Goal: Information Seeking & Learning: Find specific fact

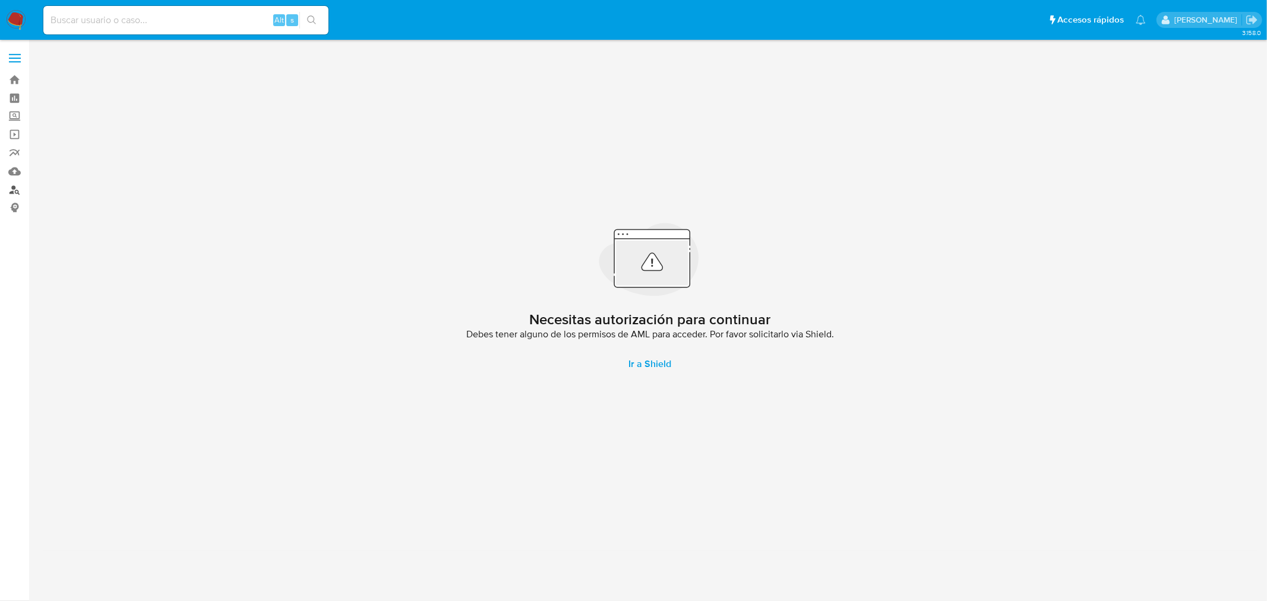
click at [20, 192] on link "Buscador de personas" at bounding box center [70, 190] width 141 height 18
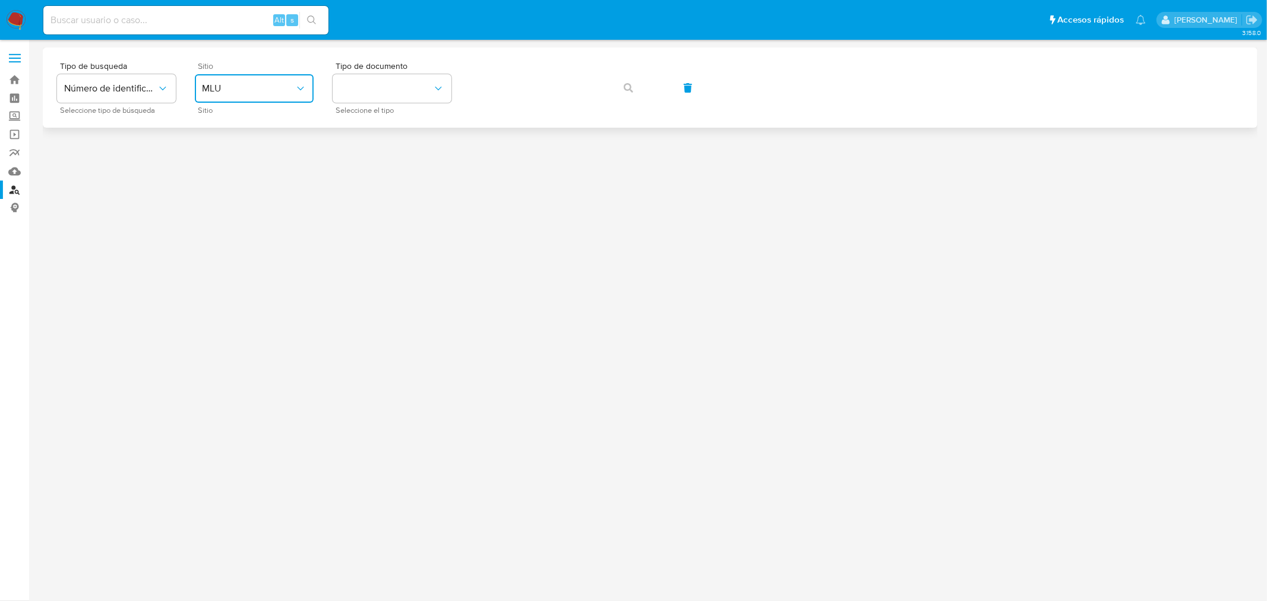
click at [281, 93] on span "MLU" at bounding box center [248, 89] width 93 height 12
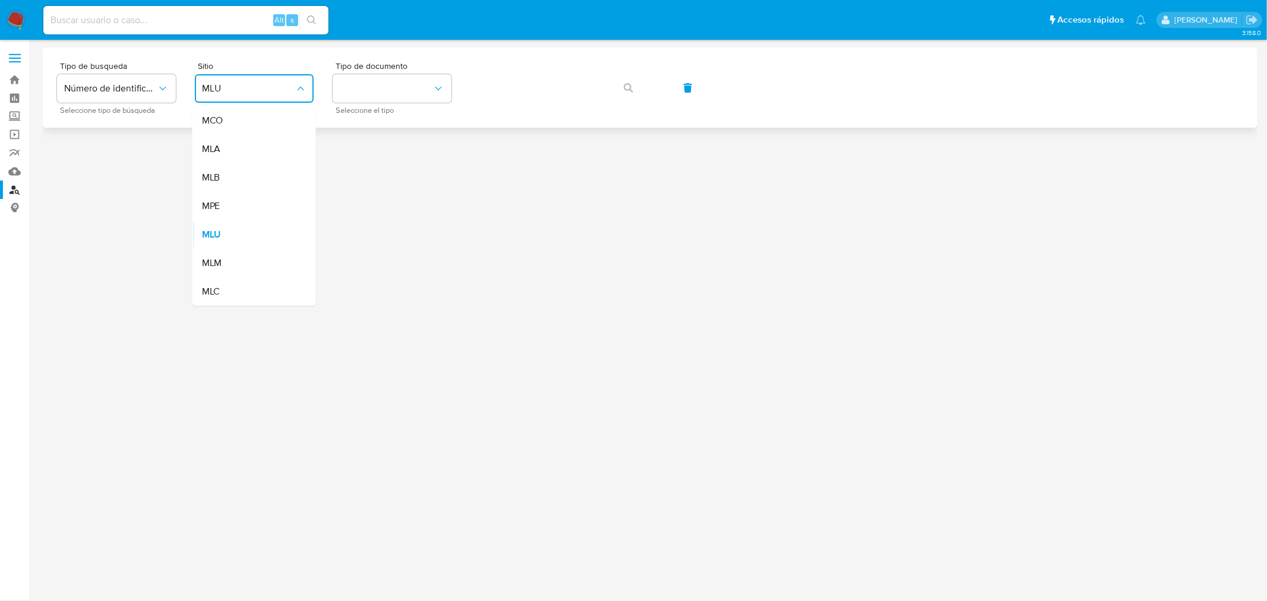
drag, startPoint x: 232, startPoint y: 156, endPoint x: 377, endPoint y: 124, distance: 148.6
click at [230, 156] on div "MLA" at bounding box center [250, 149] width 97 height 29
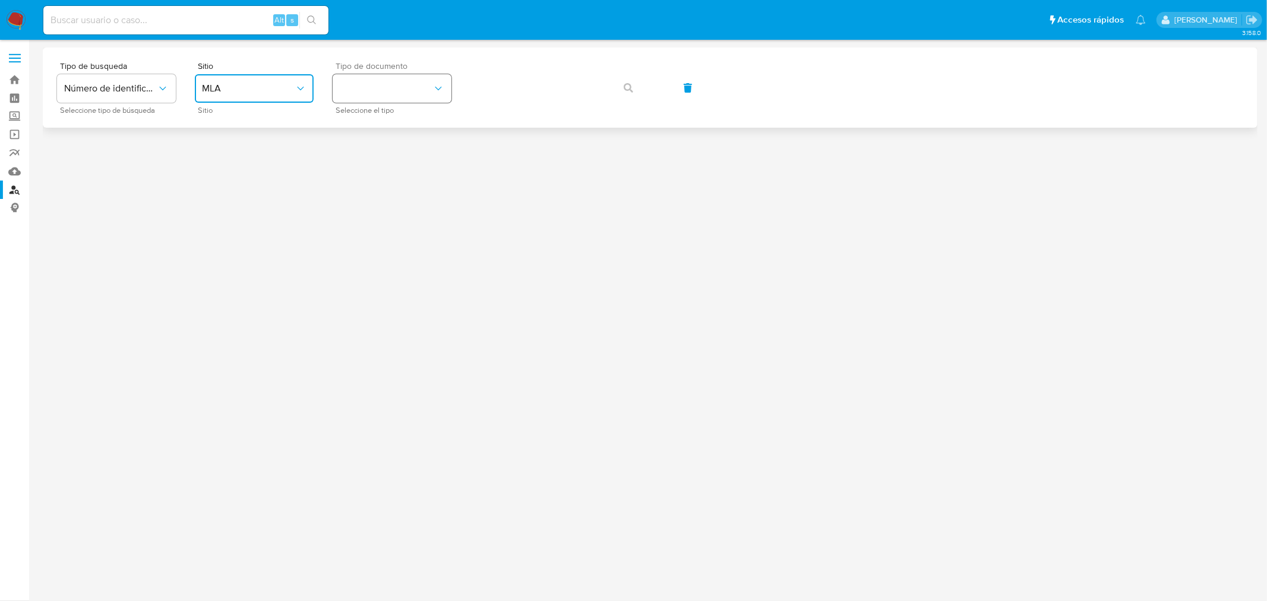
click at [424, 86] on button "identificationType" at bounding box center [392, 88] width 119 height 29
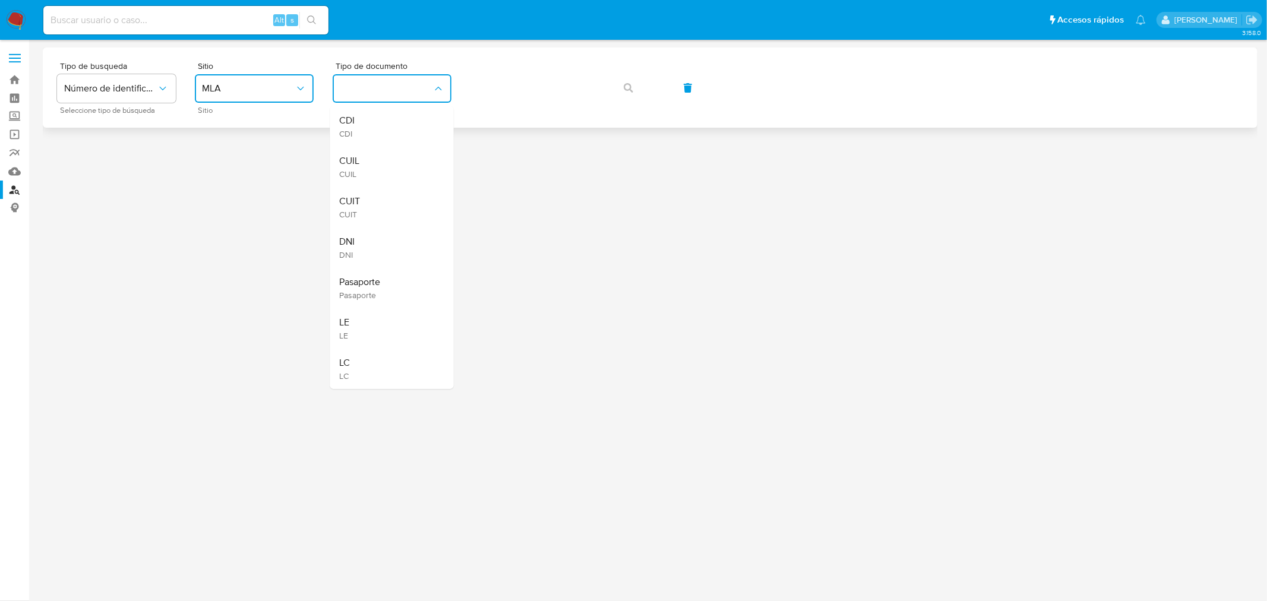
drag, startPoint x: 378, startPoint y: 168, endPoint x: 450, endPoint y: 116, distance: 88.5
click at [378, 167] on div "CUIL CUIL" at bounding box center [388, 167] width 97 height 40
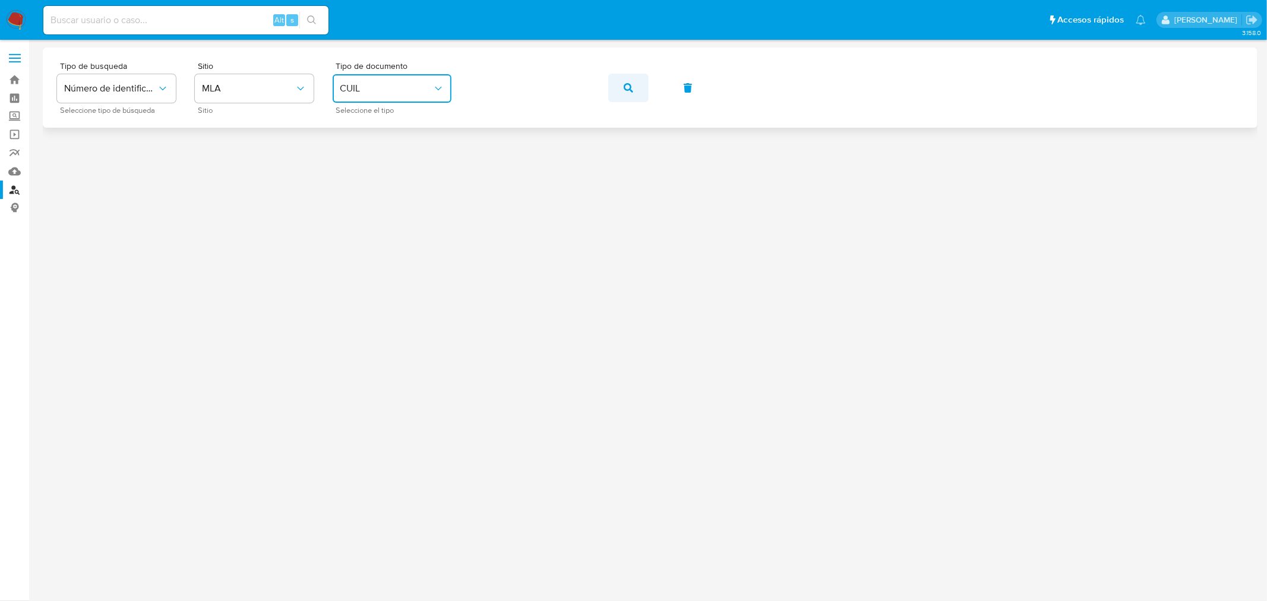
click at [621, 83] on button "button" at bounding box center [628, 88] width 40 height 29
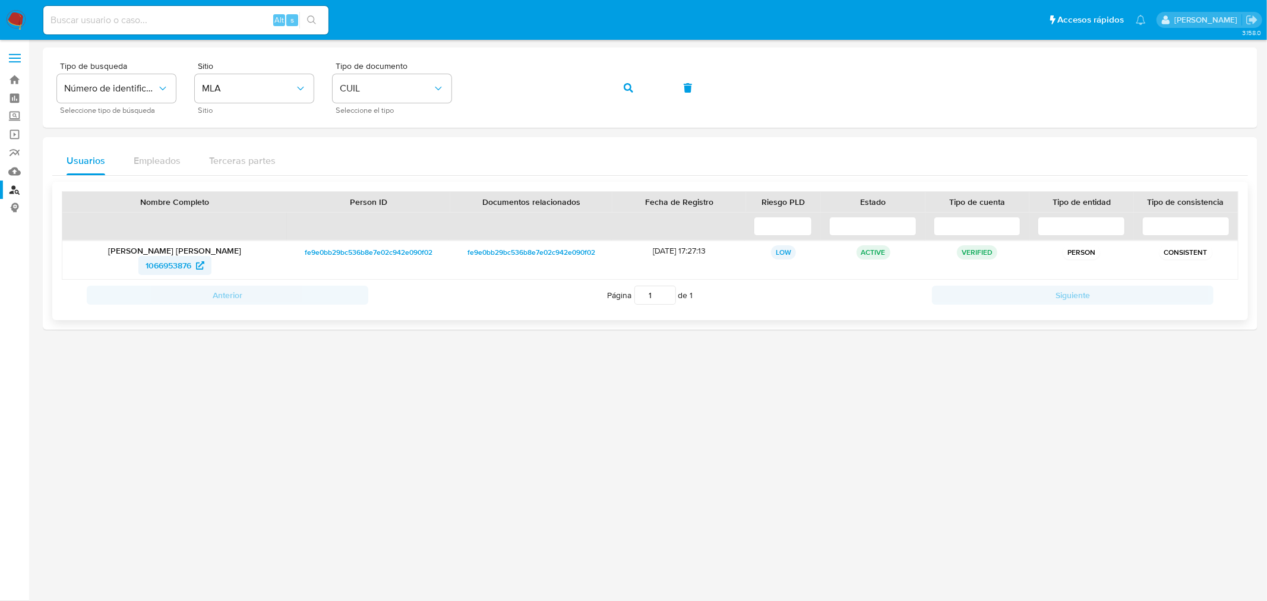
click at [190, 266] on span "1066953876" at bounding box center [169, 265] width 46 height 19
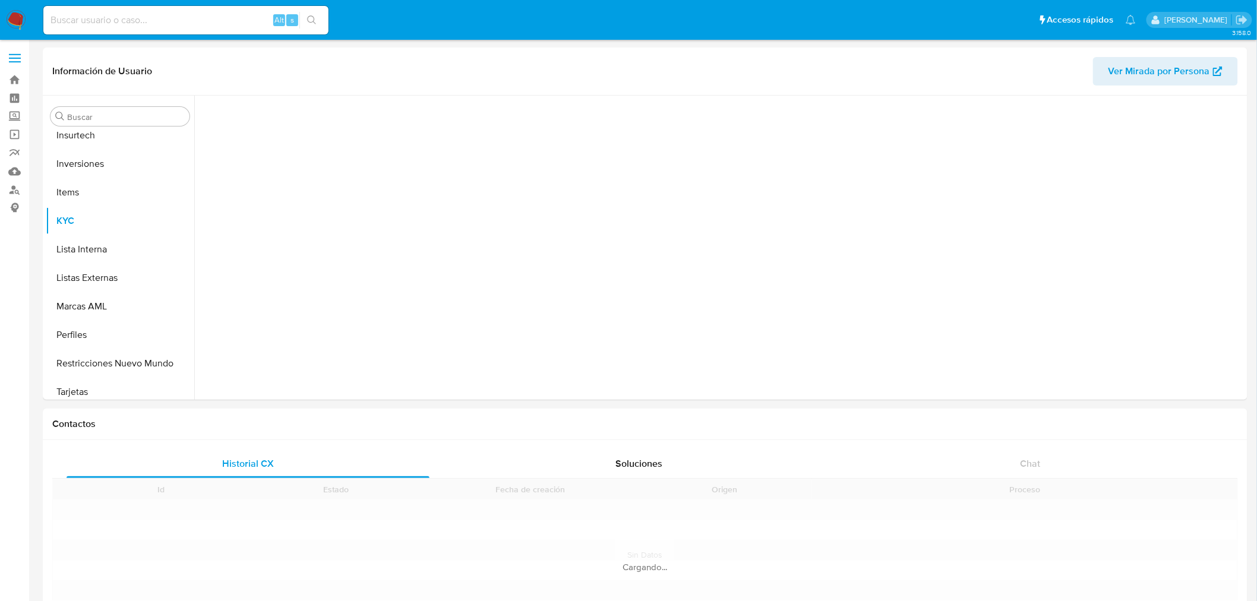
scroll to position [558, 0]
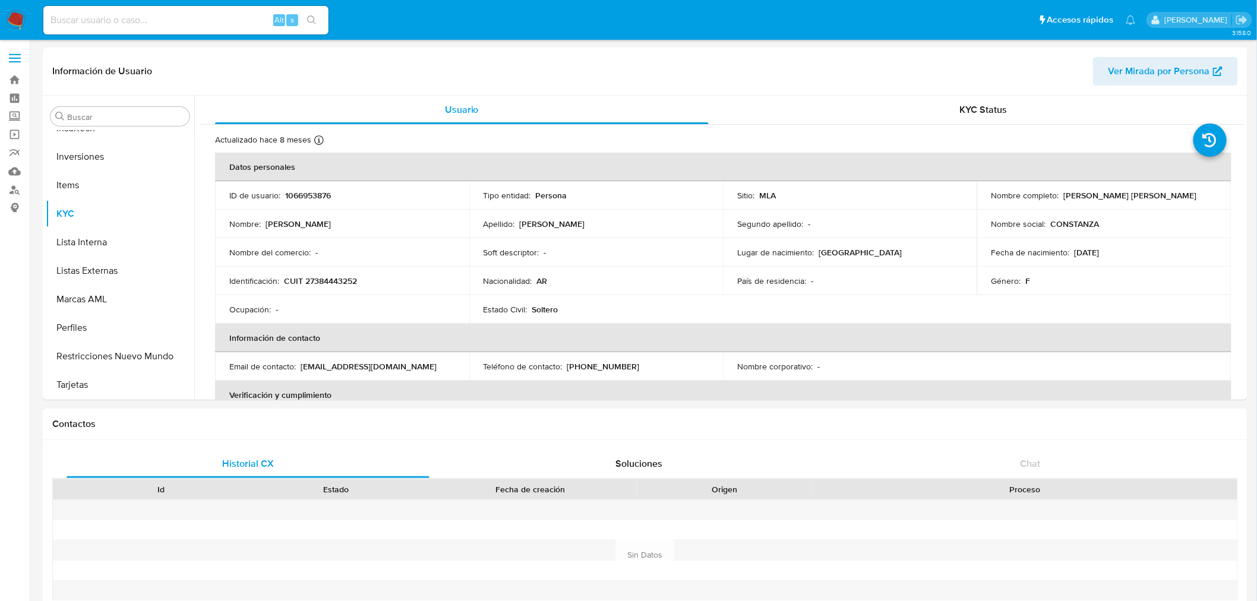
select select "10"
click at [99, 293] on button "Documentación" at bounding box center [115, 296] width 139 height 29
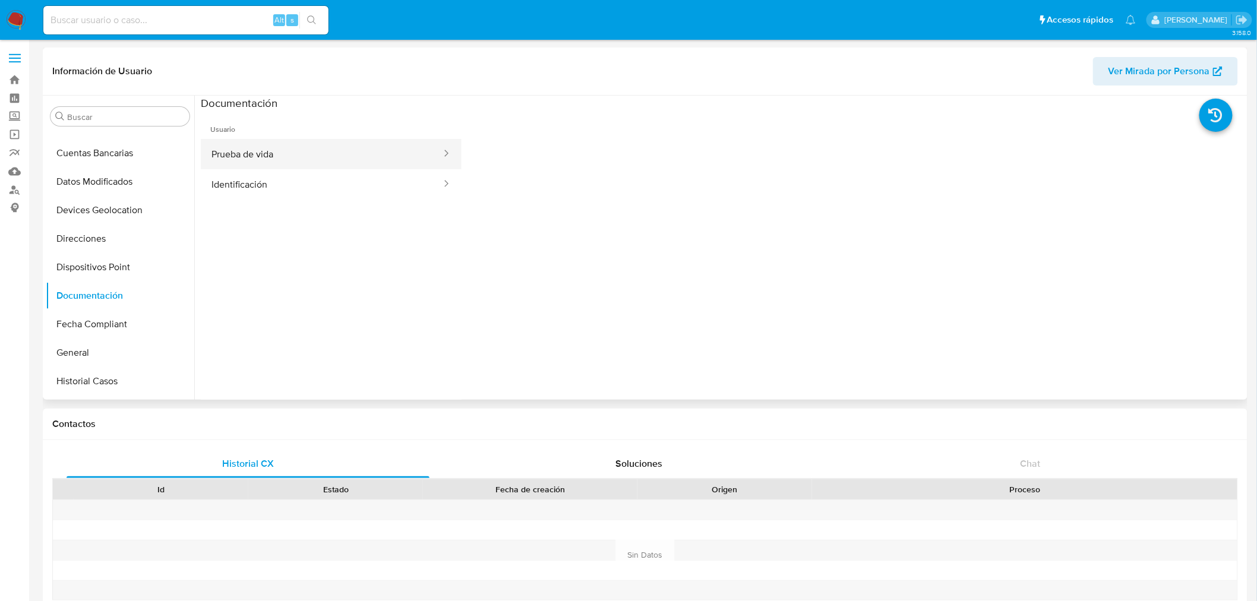
click at [304, 157] on button "Prueba de vida" at bounding box center [322, 154] width 242 height 30
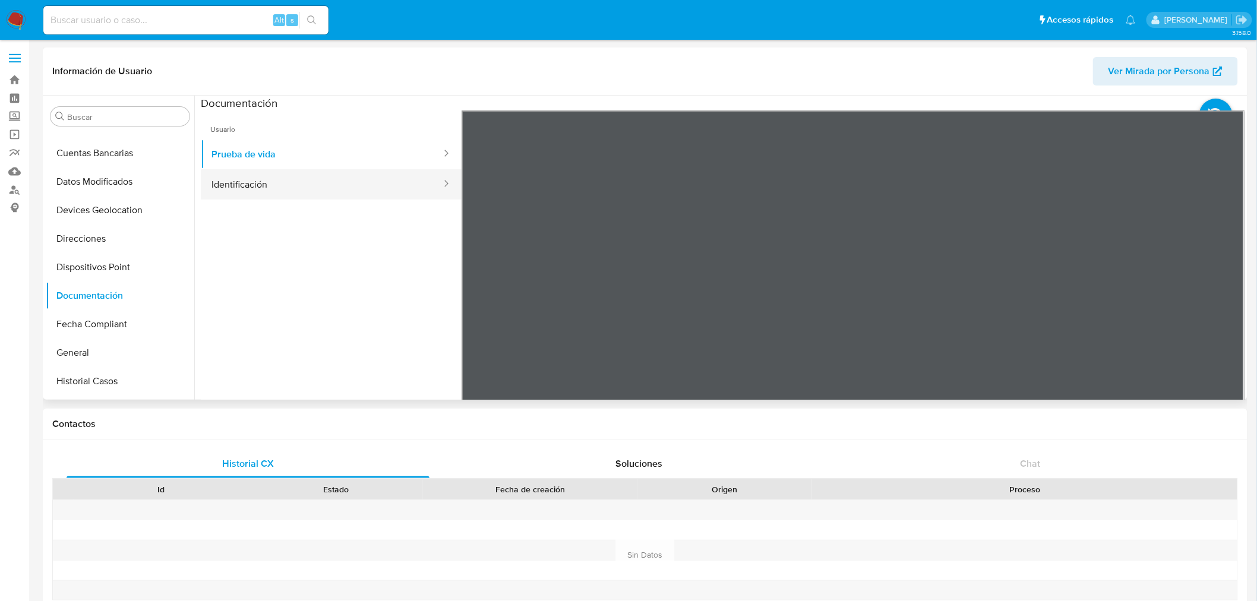
click at [301, 183] on button "Identificación" at bounding box center [322, 184] width 242 height 30
